Goal: Use online tool/utility: Utilize a website feature to perform a specific function

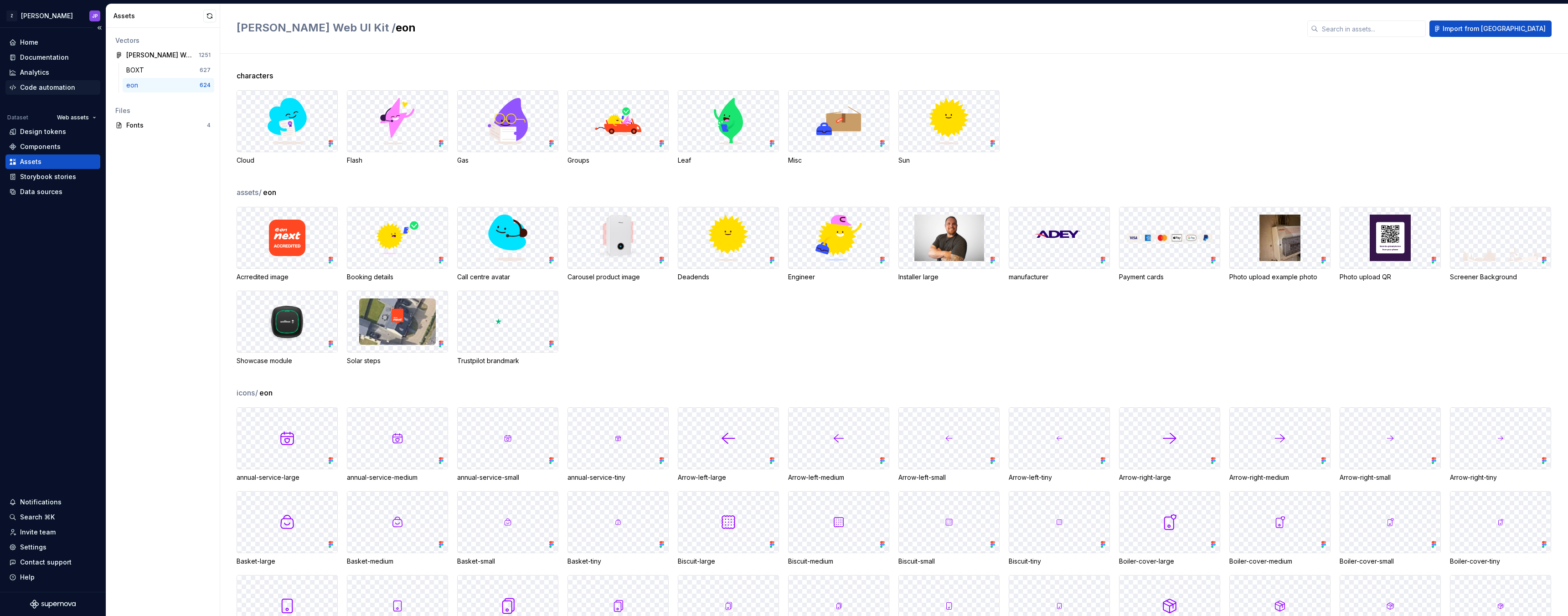
click at [83, 88] on div "Code automation" at bounding box center [53, 88] width 88 height 9
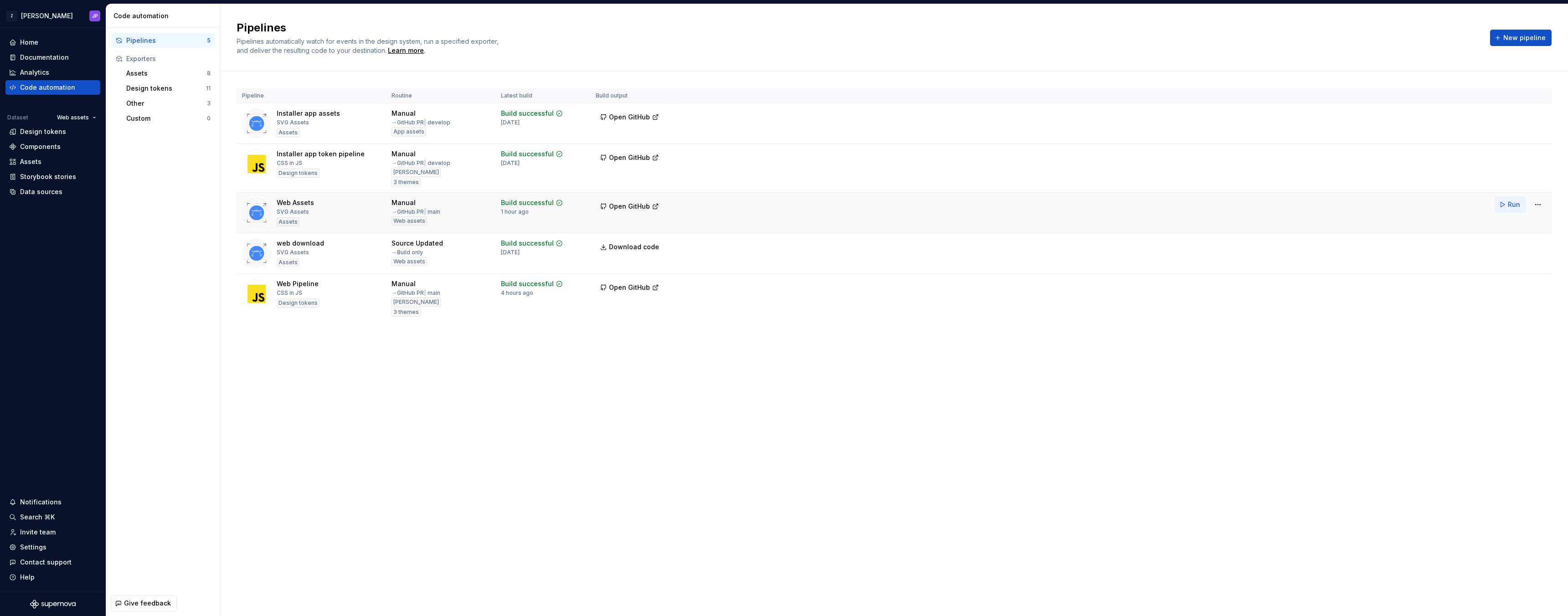
click at [1501, 205] on button "Run" at bounding box center [1510, 204] width 31 height 16
